Goal: Contribute content: Contribute content

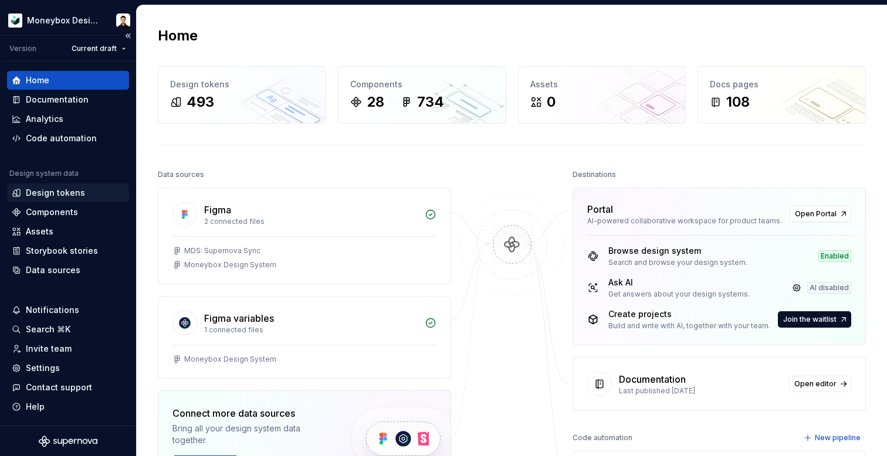
click at [65, 199] on div "Design tokens" at bounding box center [68, 193] width 122 height 19
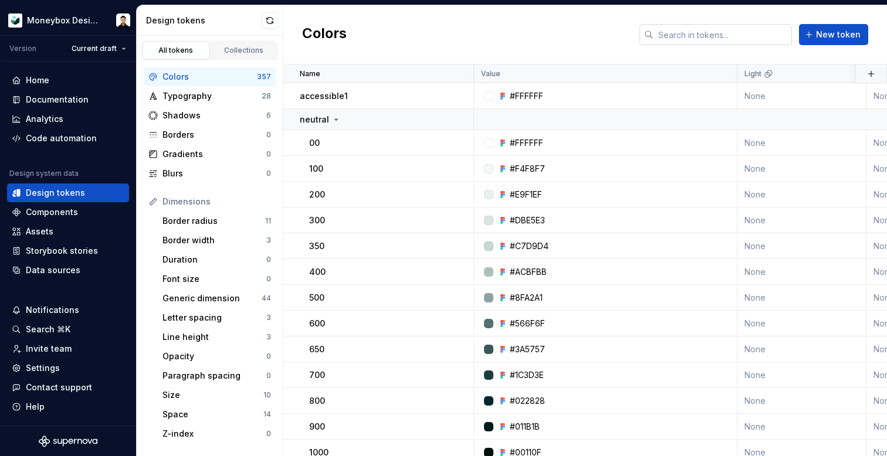
click at [680, 35] on input "text" at bounding box center [722, 34] width 138 height 21
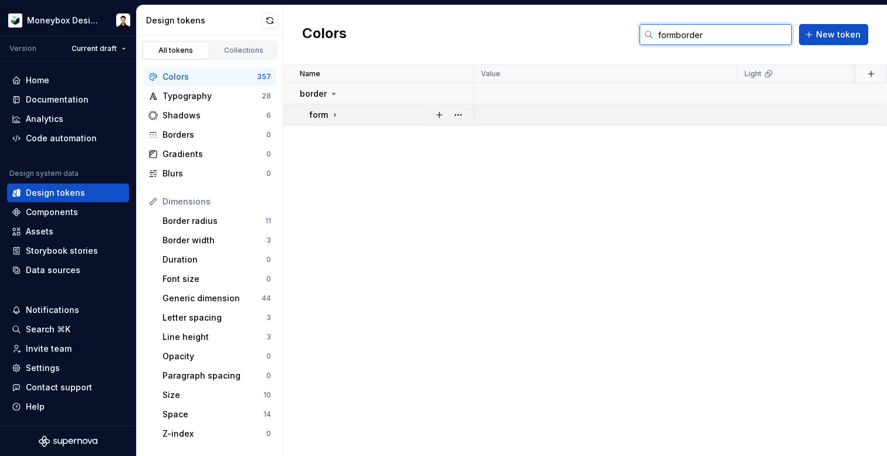
type input "formborder"
click at [336, 114] on icon at bounding box center [334, 114] width 9 height 9
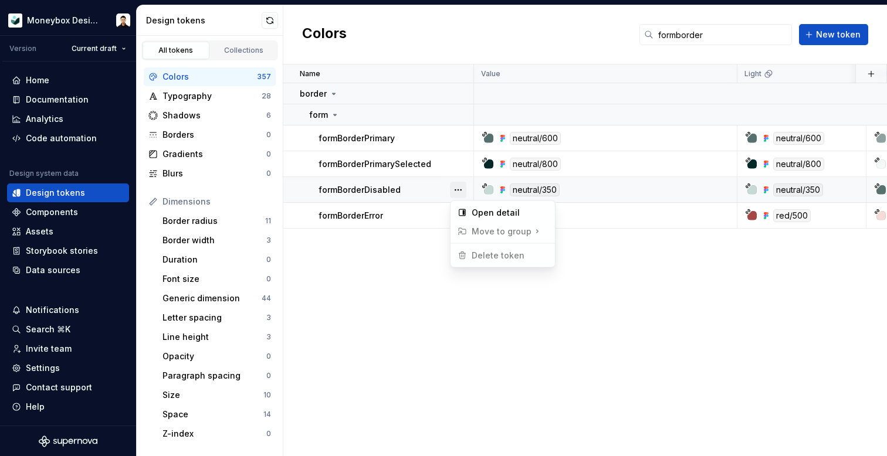
click at [455, 190] on button "button" at bounding box center [458, 190] width 16 height 16
click at [519, 212] on div "Open detail" at bounding box center [510, 213] width 76 height 12
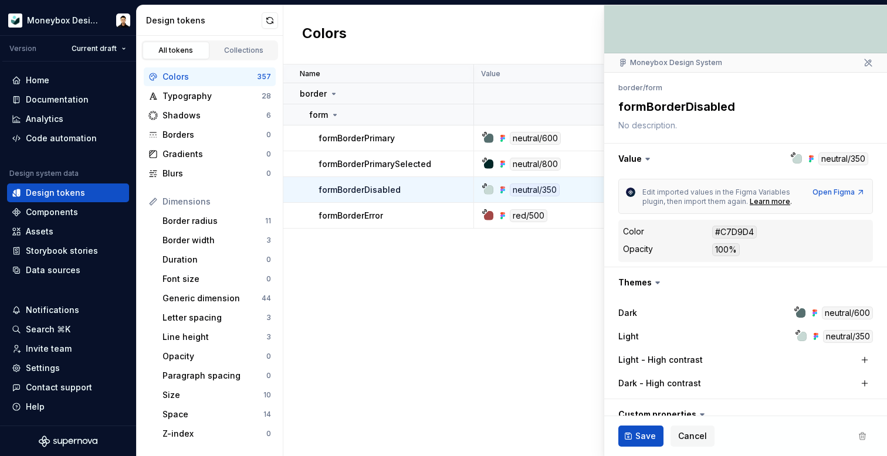
scroll to position [114, 0]
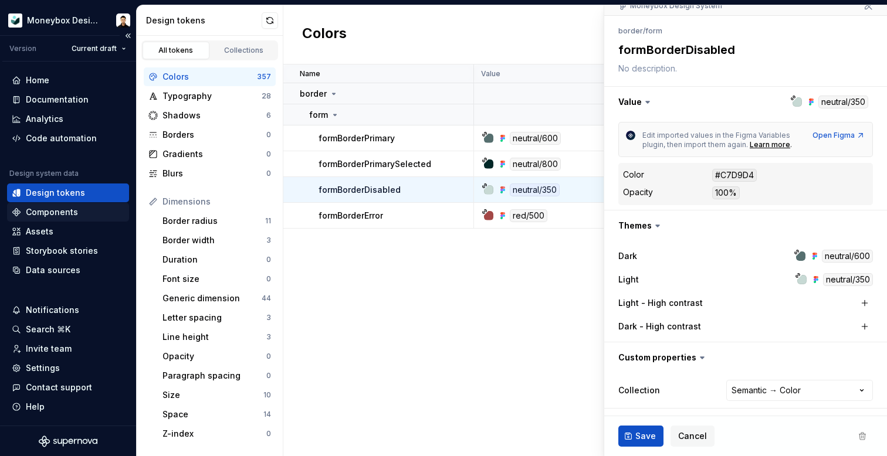
click at [70, 212] on div "Components" at bounding box center [52, 212] width 52 height 12
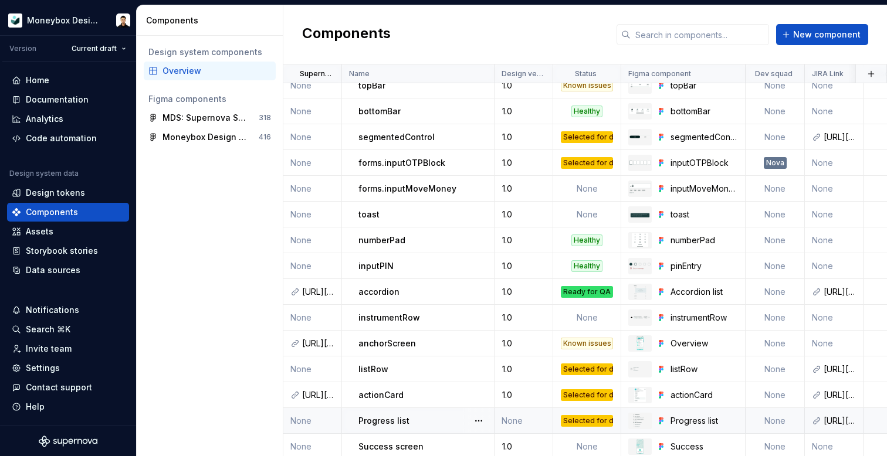
scroll to position [345, 0]
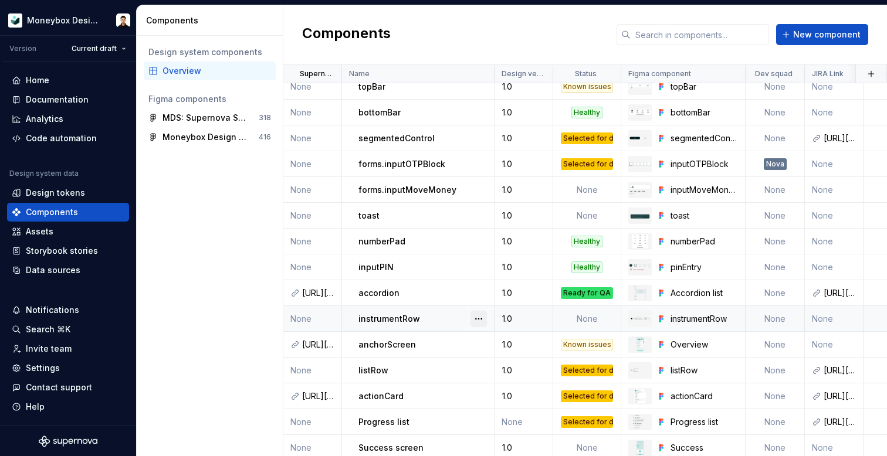
click at [479, 319] on button "button" at bounding box center [478, 319] width 16 height 16
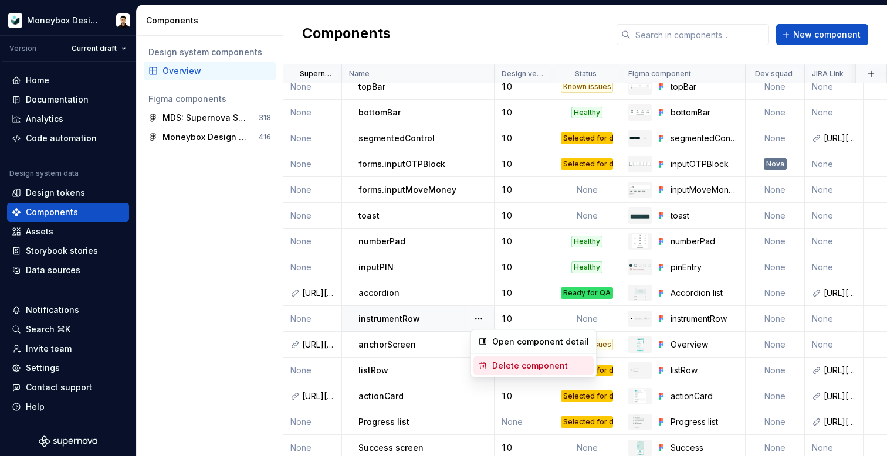
click at [522, 364] on div "Delete component" at bounding box center [540, 366] width 97 height 12
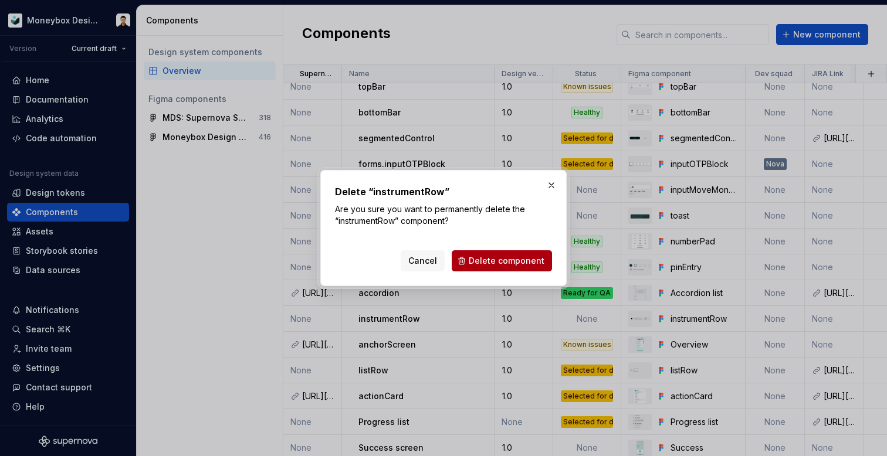
click at [510, 262] on span "Delete component" at bounding box center [507, 261] width 76 height 12
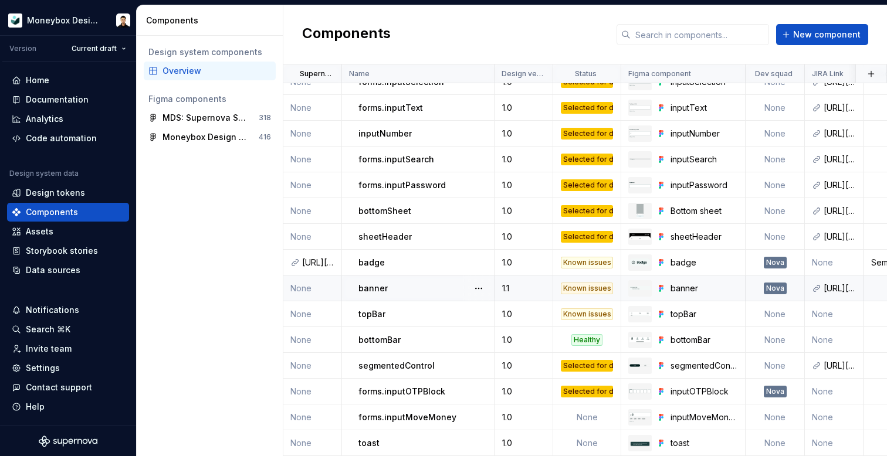
scroll to position [116, 0]
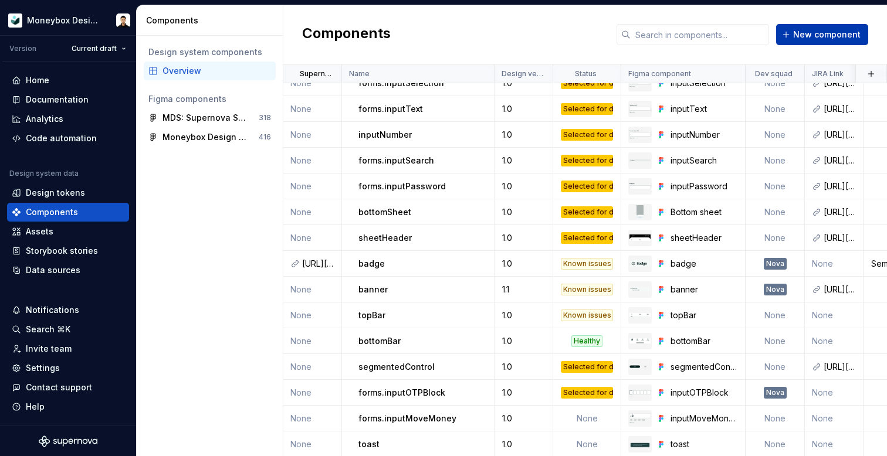
click at [837, 38] on span "New component" at bounding box center [826, 35] width 67 height 12
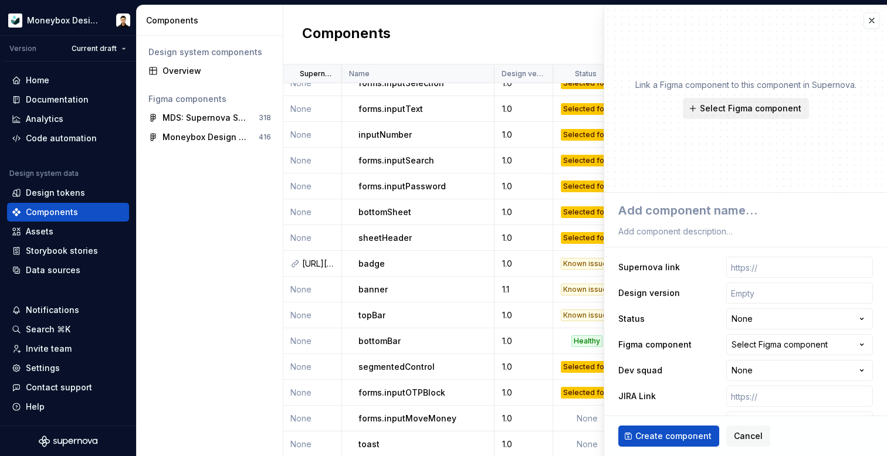
click at [746, 106] on span "Select Figma component" at bounding box center [750, 109] width 101 height 12
type textarea "*"
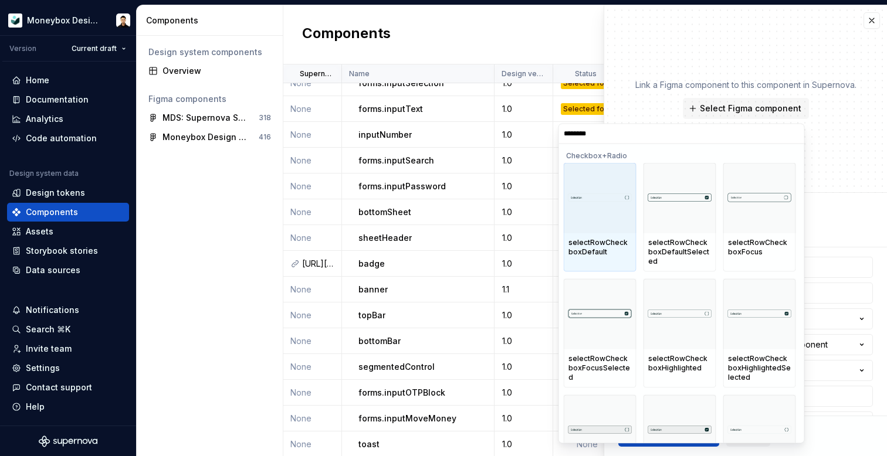
type input "*********"
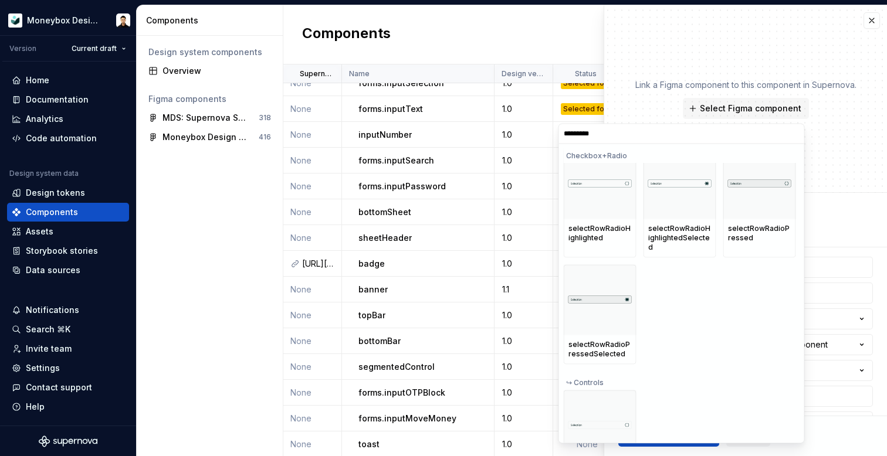
scroll to position [460, 0]
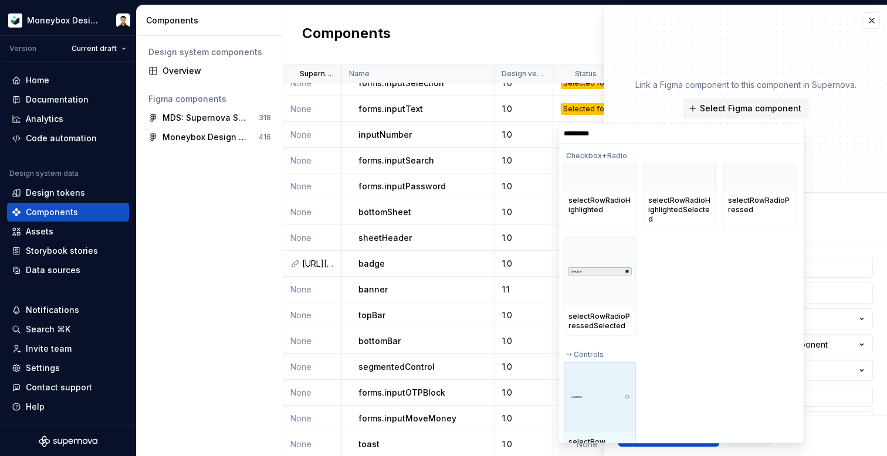
click at [599, 402] on div at bounding box center [600, 397] width 73 height 70
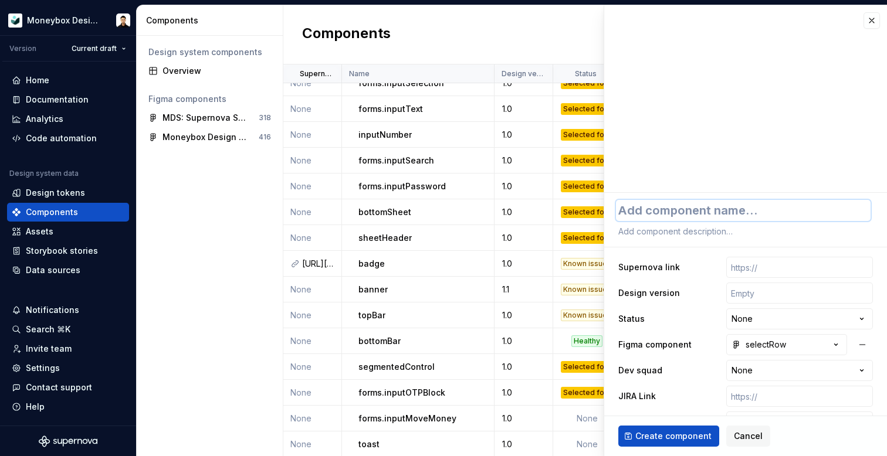
click at [716, 212] on textarea at bounding box center [743, 210] width 255 height 21
type textarea "*"
type textarea "s"
type textarea "*"
type textarea "se"
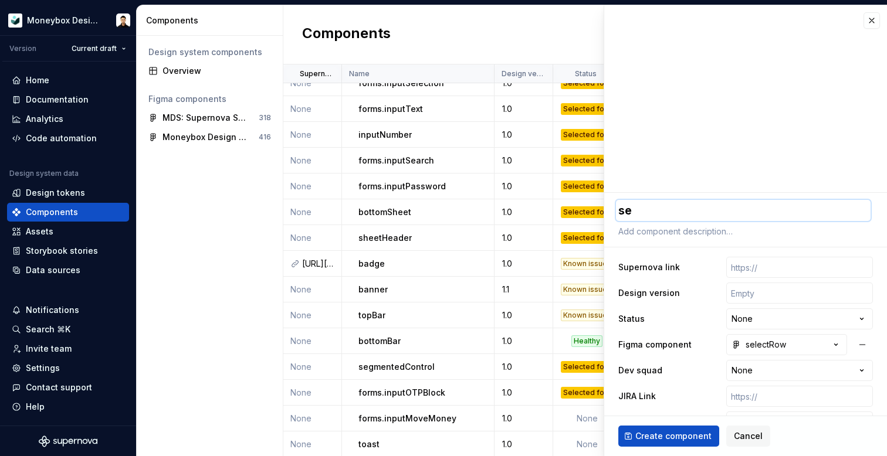
type textarea "*"
type textarea "sel"
type textarea "*"
type textarea "sele"
type textarea "*"
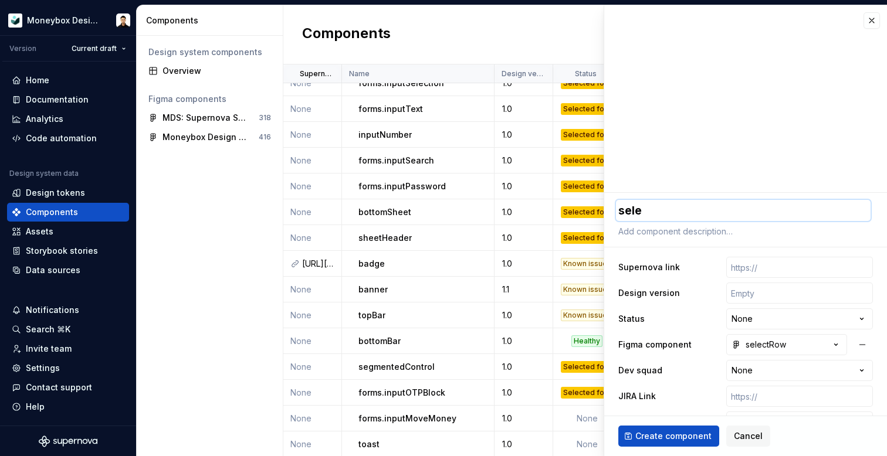
type textarea "selec"
type textarea "*"
type textarea "select"
type textarea "*"
type textarea "selectR"
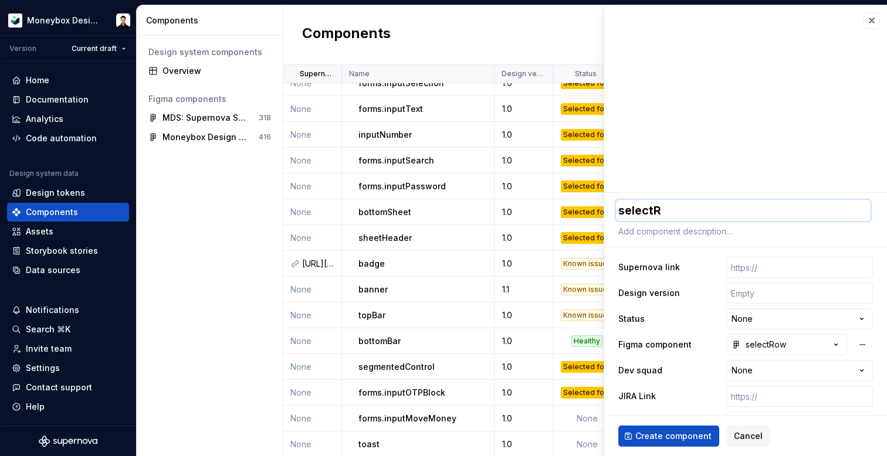
type textarea "*"
type textarea "selectRo"
type textarea "*"
type textarea "selectRow"
click at [741, 295] on input "text" at bounding box center [799, 293] width 147 height 21
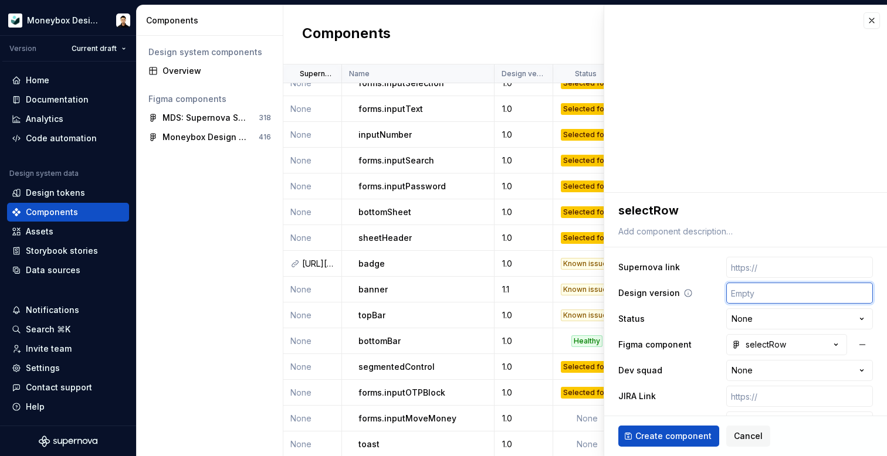
type textarea "*"
type input "1"
type textarea "*"
type input "1."
type textarea "*"
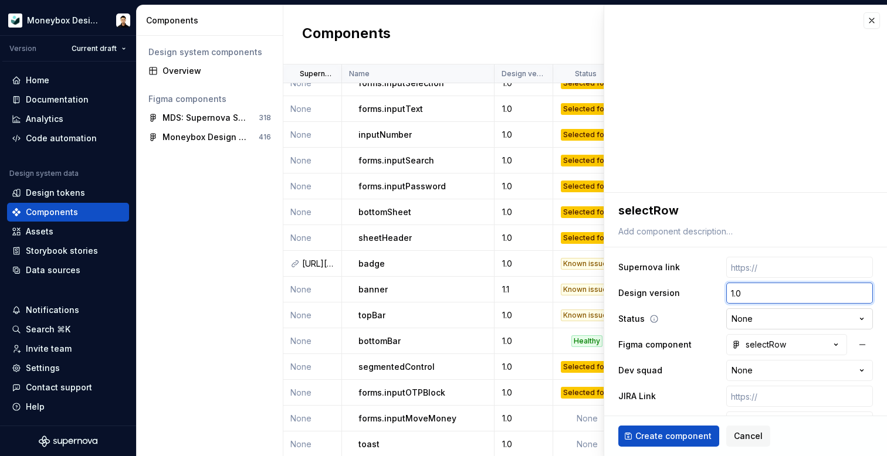
type input "1.0"
type textarea "*"
click at [774, 317] on html "Moneybox Design System Version Current draft Home Documentation Analytics Code …" at bounding box center [443, 228] width 887 height 456
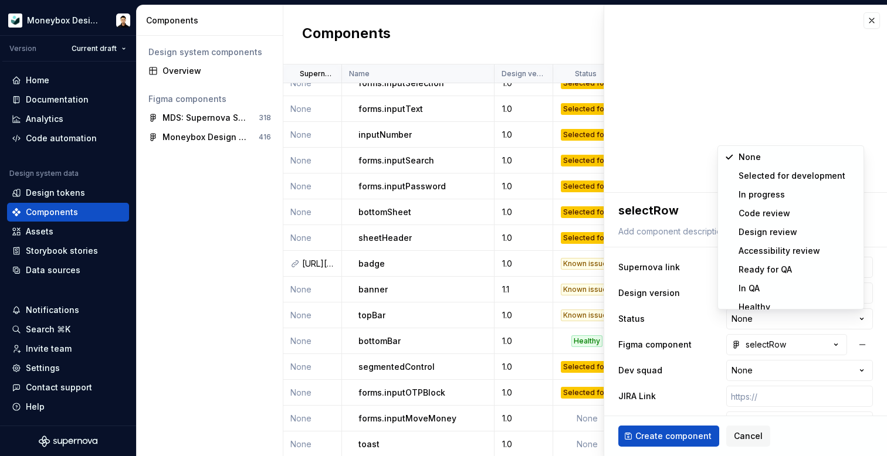
select select "**********"
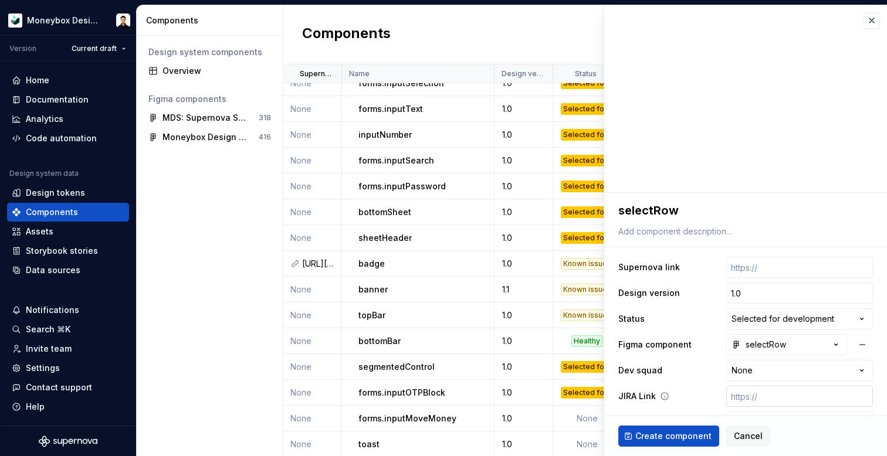
scroll to position [52, 0]
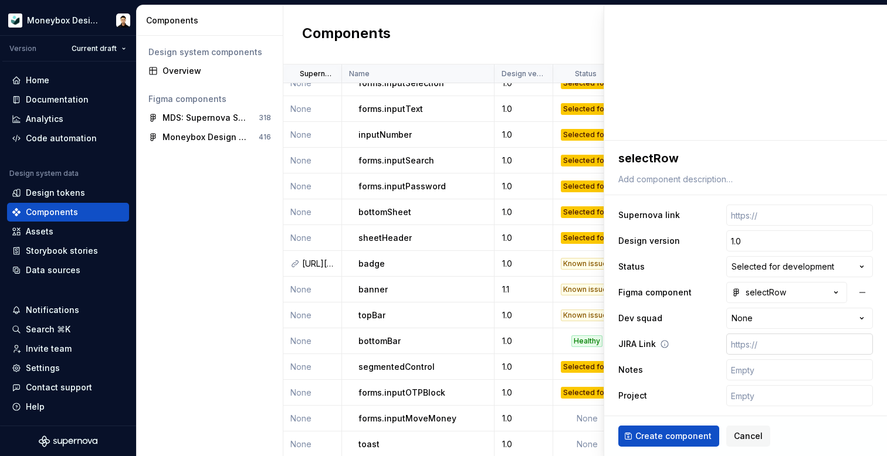
click at [768, 346] on input "text" at bounding box center [799, 344] width 147 height 21
paste input "[URL][DOMAIN_NAME]"
type textarea "*"
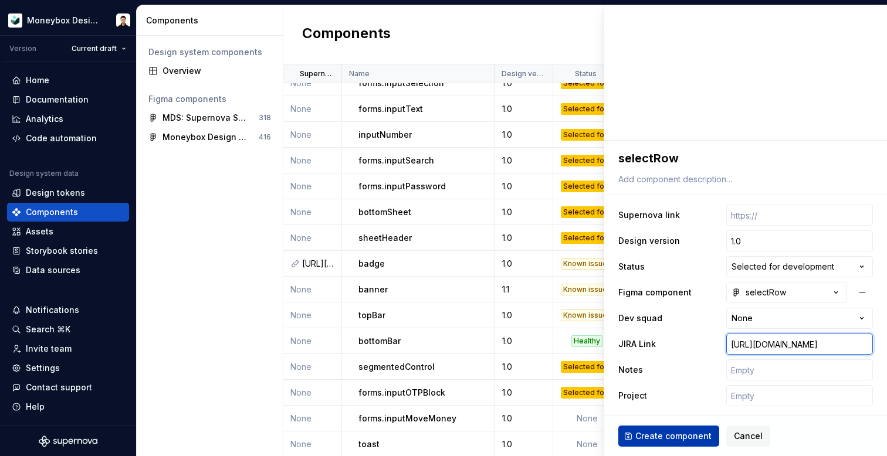
type input "[URL][DOMAIN_NAME]"
click at [680, 438] on span "Create component" at bounding box center [673, 437] width 76 height 12
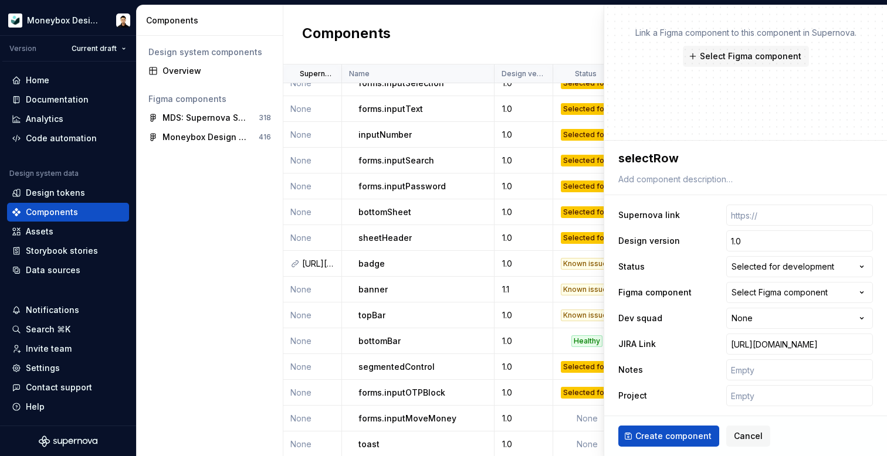
type textarea "*"
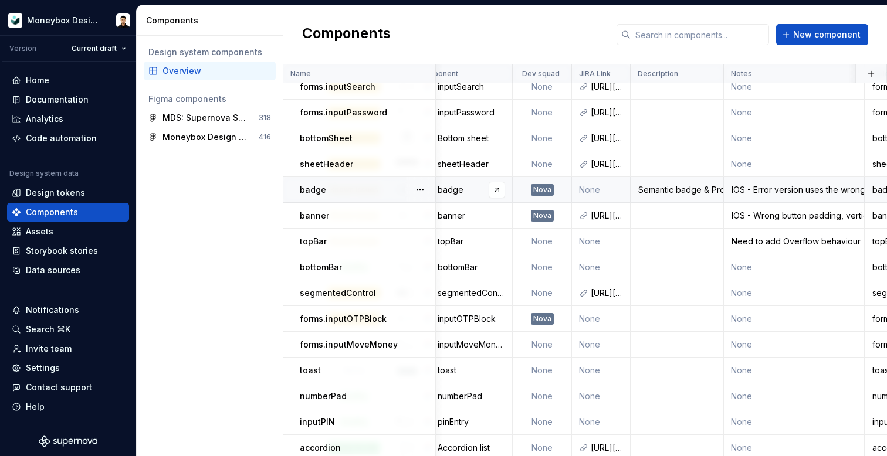
scroll to position [190, 285]
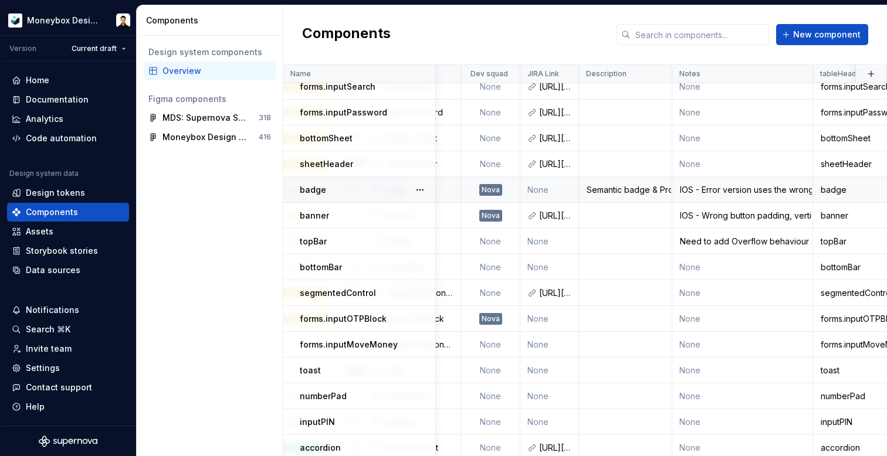
click at [642, 189] on div "Semantic badge & Promo badge" at bounding box center [626, 190] width 92 height 12
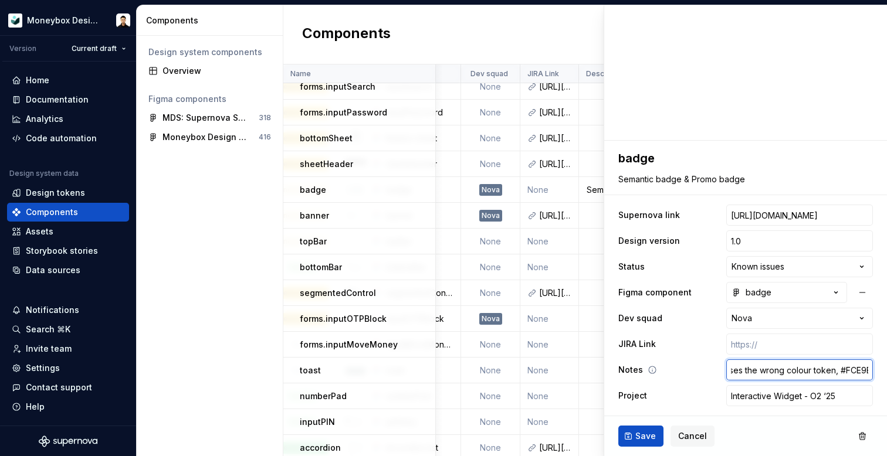
scroll to position [0, 86]
drag, startPoint x: 792, startPoint y: 371, endPoint x: 878, endPoint y: 367, distance: 86.4
click at [880, 367] on div "**********" at bounding box center [745, 231] width 283 height 452
type textarea "*"
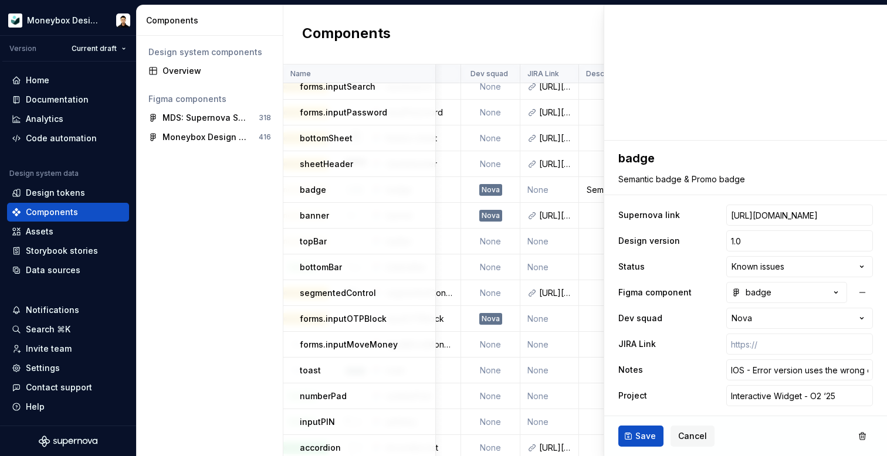
click at [572, 31] on div "Components New component" at bounding box center [585, 34] width 604 height 59
